Goal: Information Seeking & Learning: Find specific fact

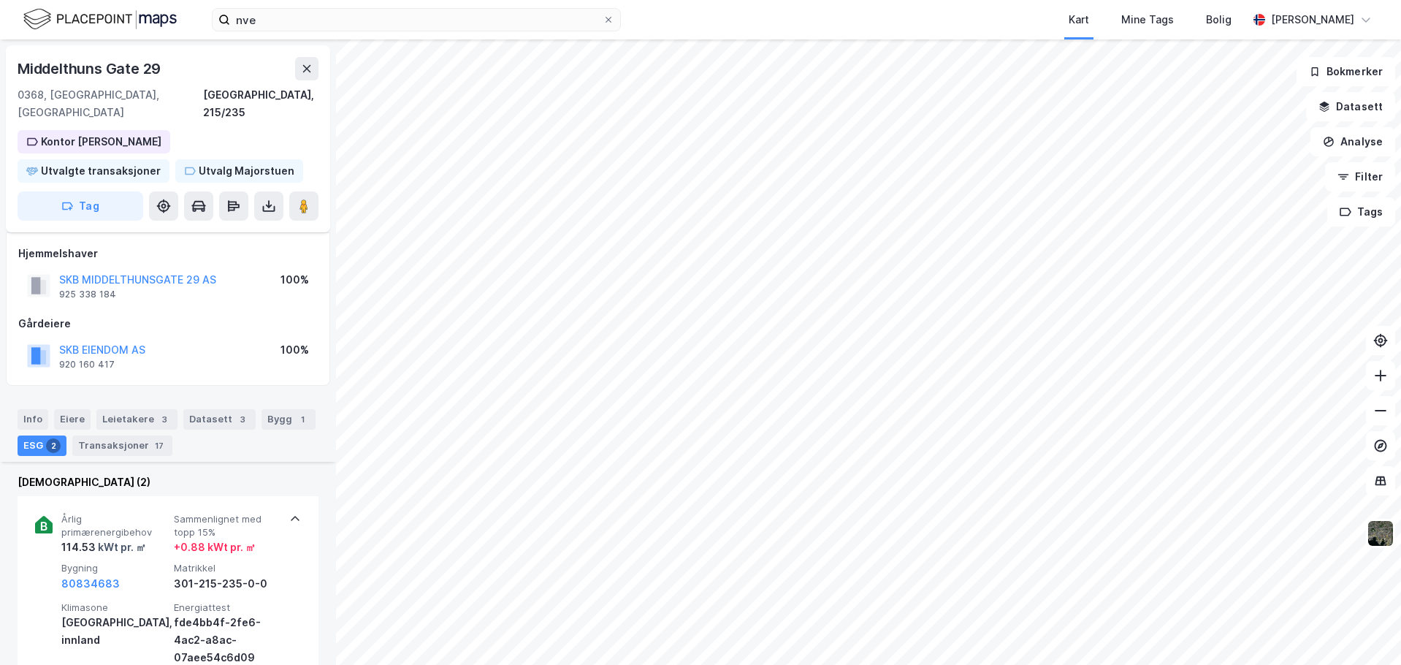
scroll to position [523, 0]
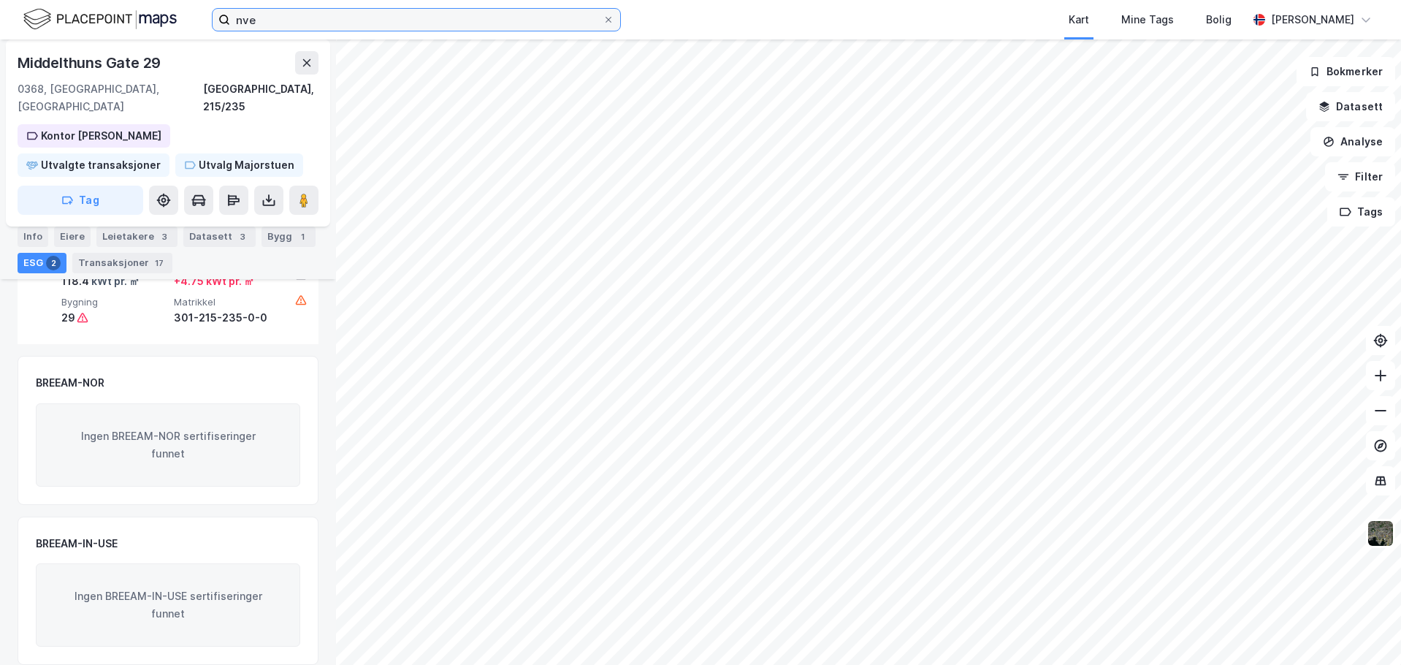
click at [544, 10] on input "nve" at bounding box center [416, 20] width 373 height 22
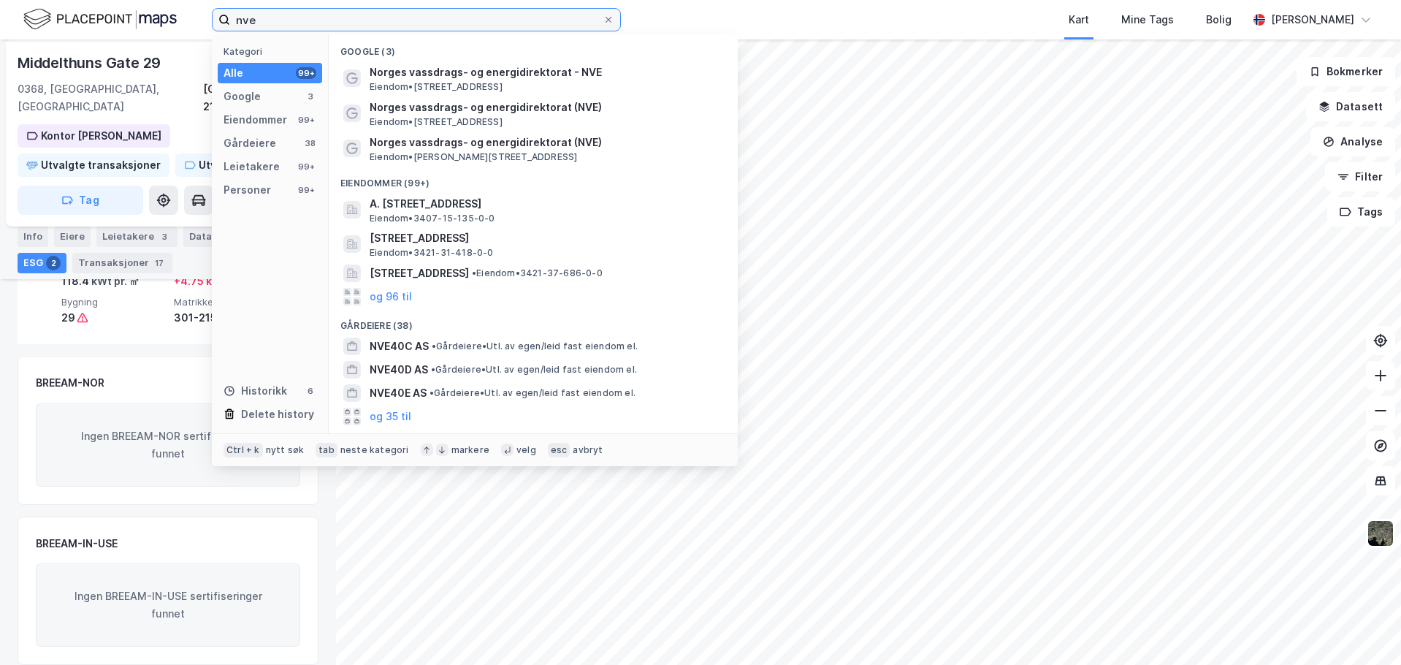
click at [544, 10] on input "nve" at bounding box center [416, 20] width 373 height 22
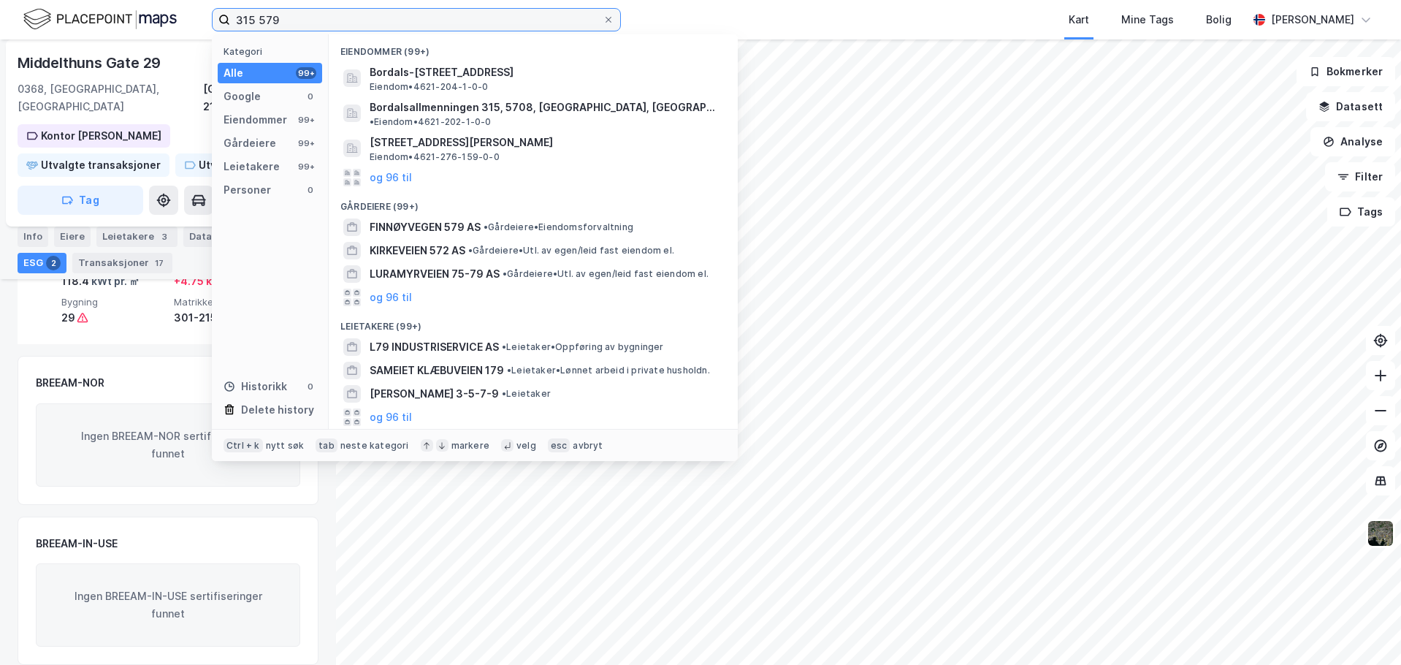
click at [256, 20] on input "315 579" at bounding box center [416, 20] width 373 height 22
click at [260, 20] on input "315 579" at bounding box center [416, 20] width 373 height 22
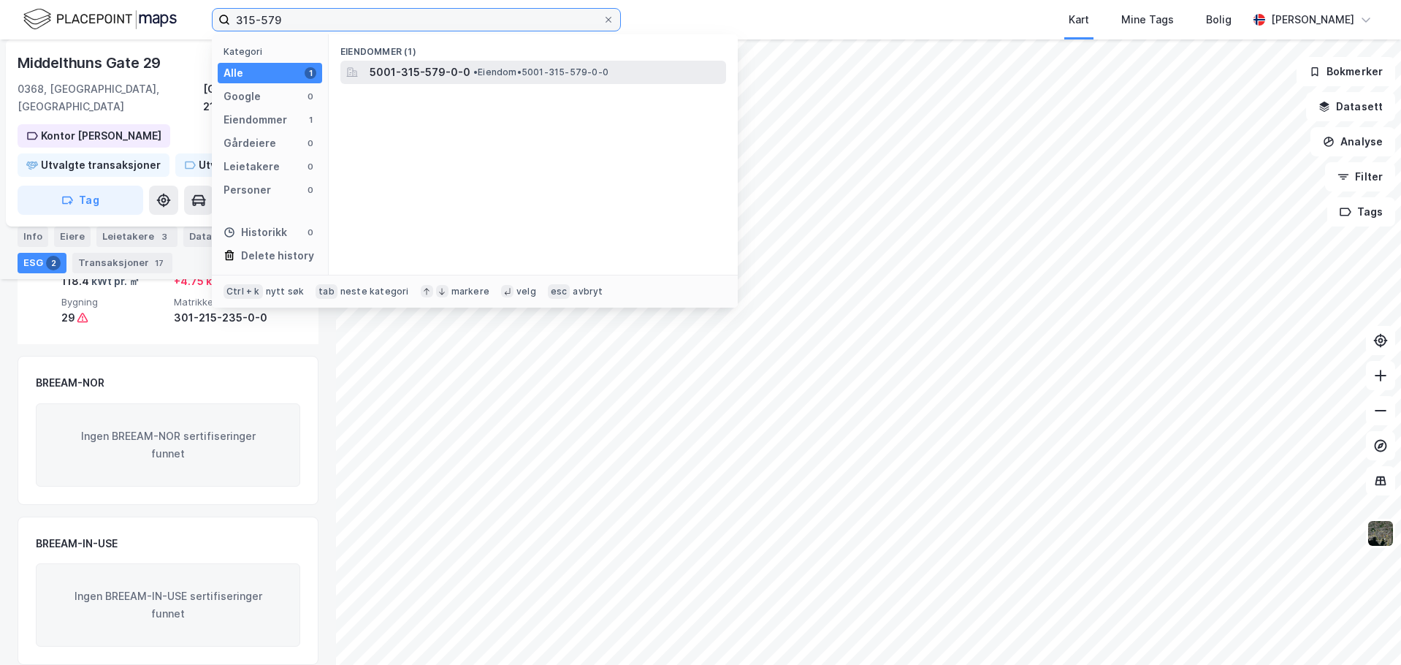
type input "315-579"
click at [446, 75] on span "5001-315-579-0-0" at bounding box center [420, 73] width 101 height 18
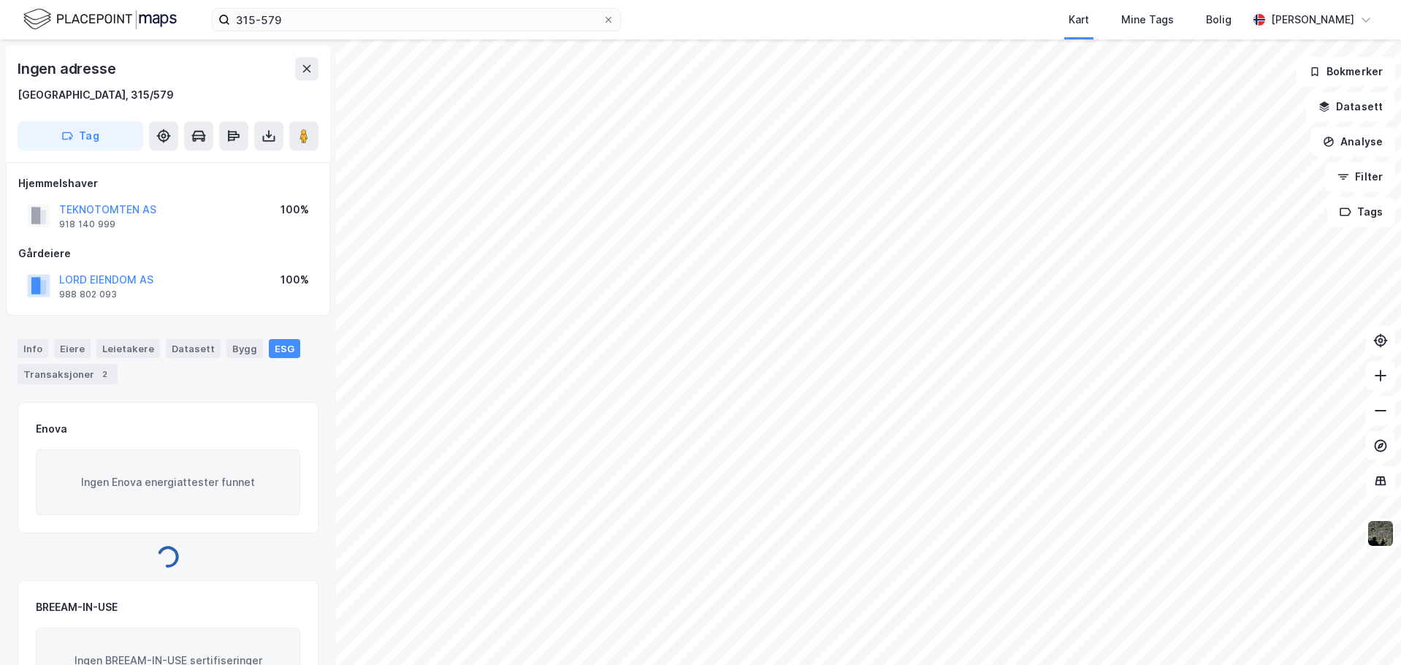
scroll to position [82, 0]
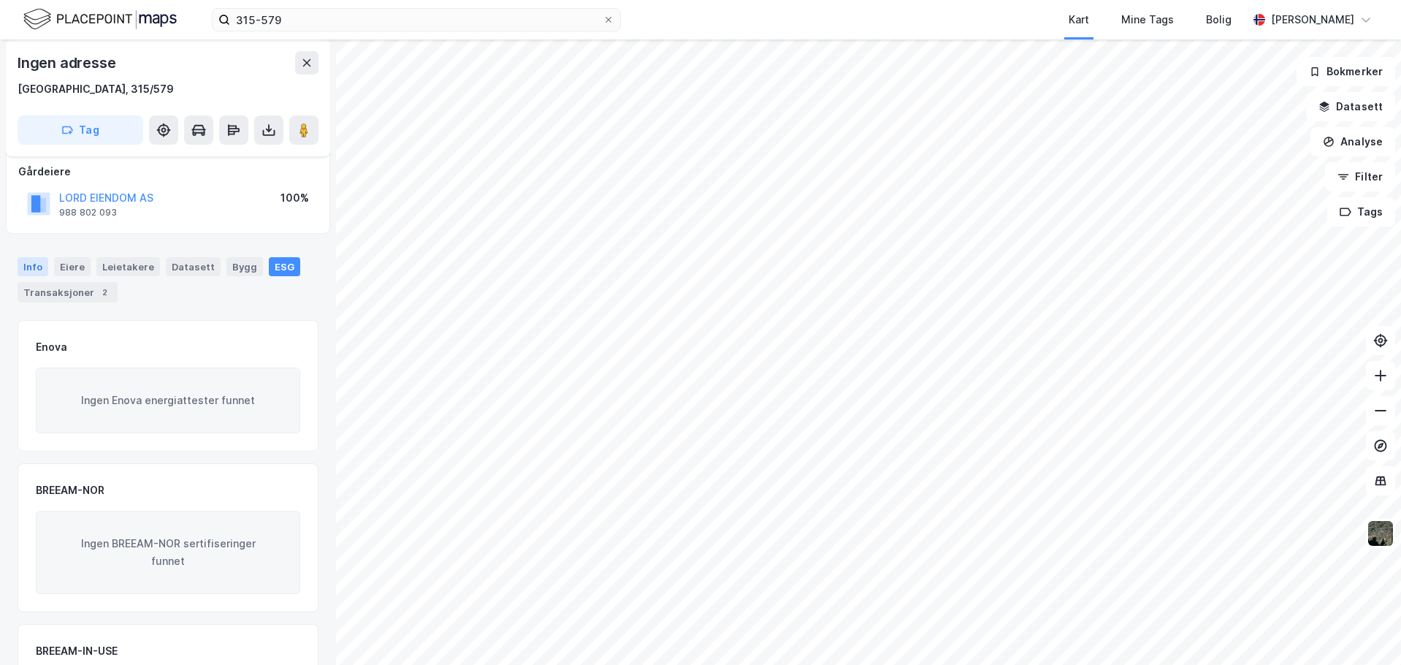
click at [37, 269] on div "Info" at bounding box center [33, 266] width 31 height 19
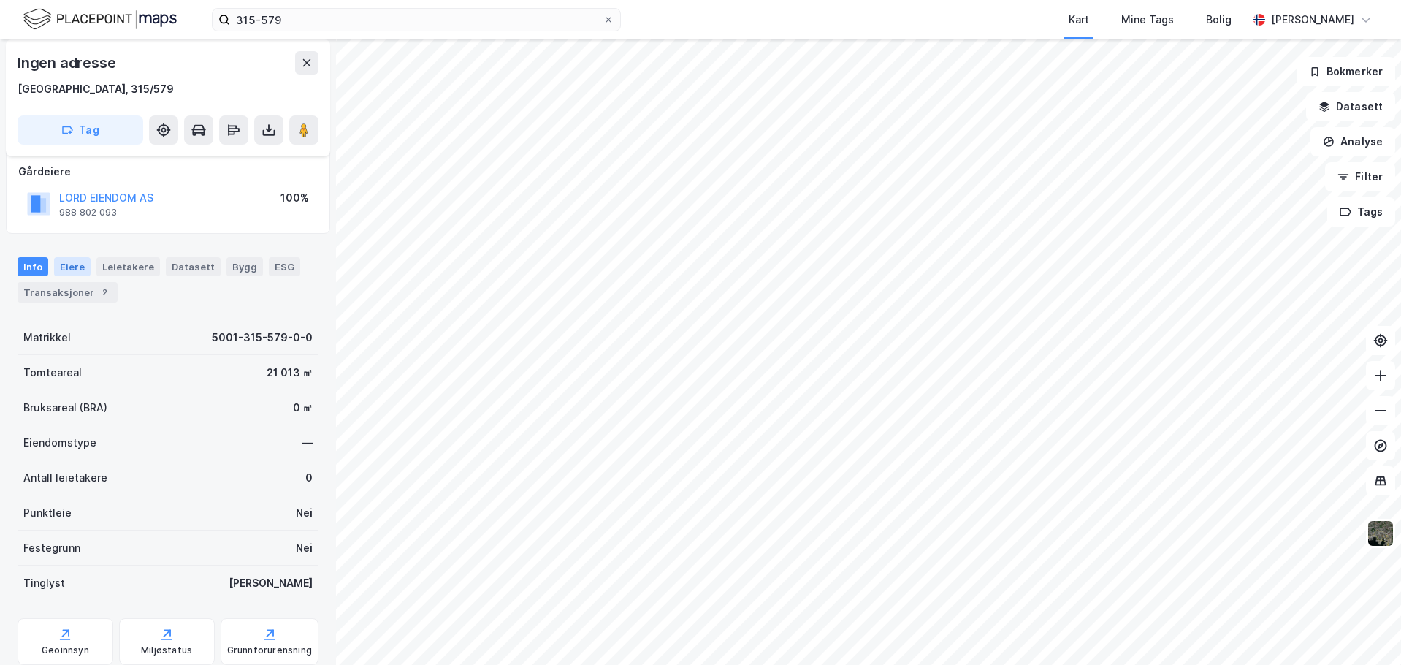
click at [66, 269] on div "Eiere" at bounding box center [72, 266] width 37 height 19
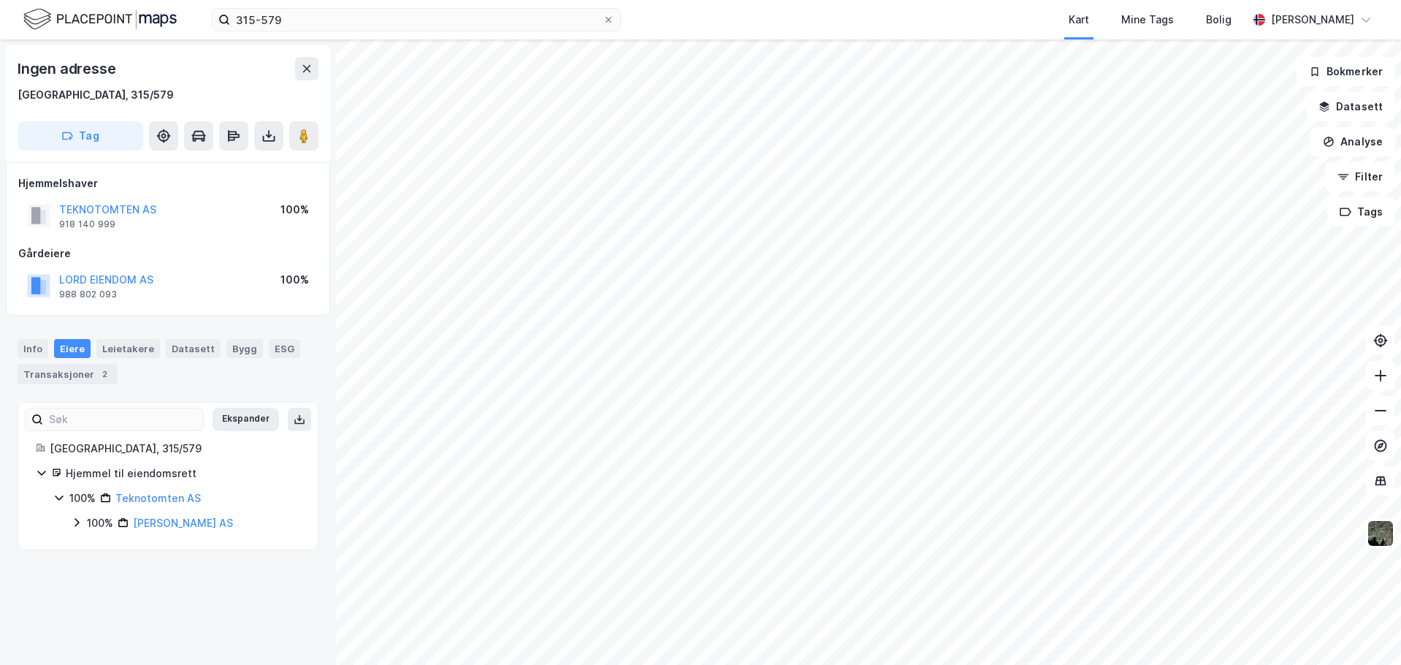
click at [77, 522] on icon at bounding box center [77, 523] width 12 height 12
